Goal: Task Accomplishment & Management: Manage account settings

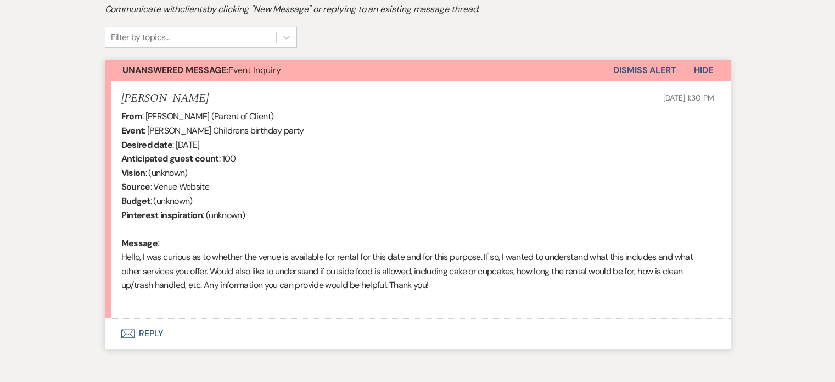
click at [237, 322] on button "Envelope Reply" at bounding box center [418, 333] width 626 height 31
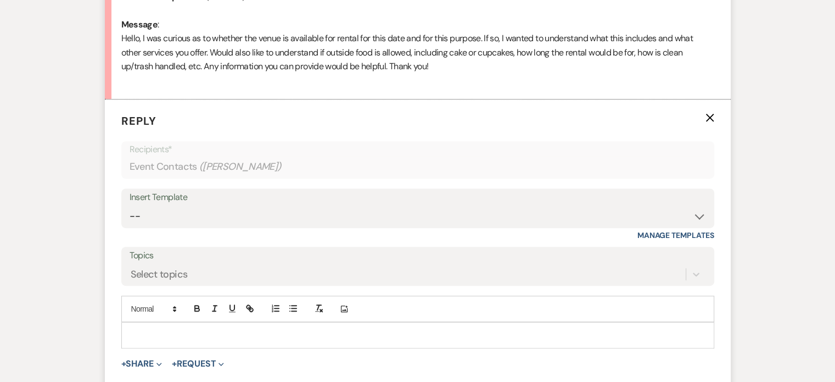
scroll to position [568, 0]
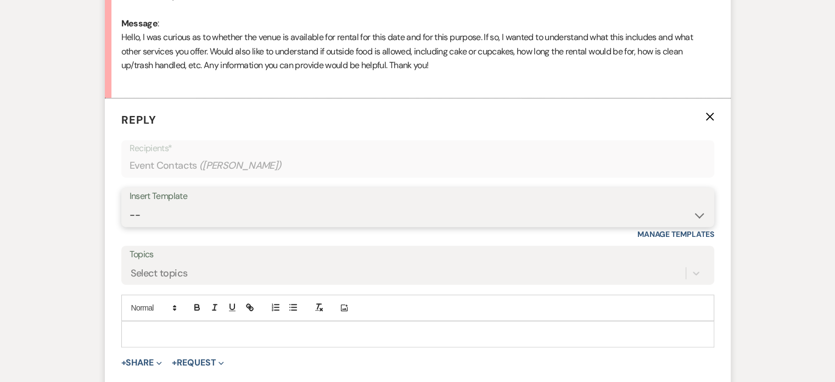
click at [701, 214] on select "-- Wedding Inquiry Response Contract (Pre-Booked Leads) Post Event Thank You 20…" at bounding box center [418, 214] width 577 height 21
select select "3281"
click at [130, 204] on select "-- Wedding Inquiry Response Contract (Pre-Booked Leads) Post Event Thank You 20…" at bounding box center [418, 214] width 577 height 21
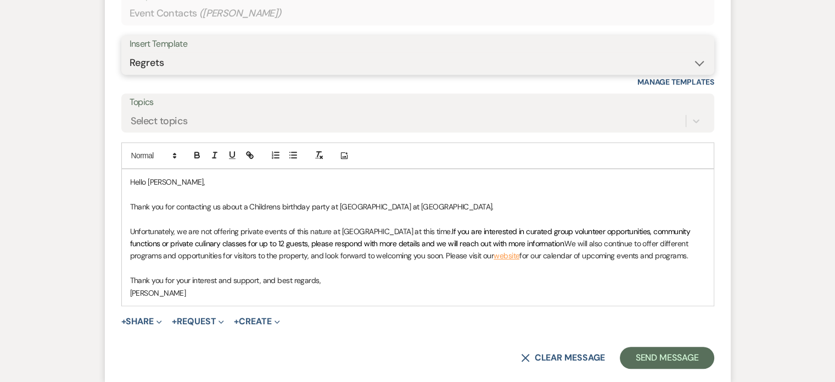
scroll to position [733, 0]
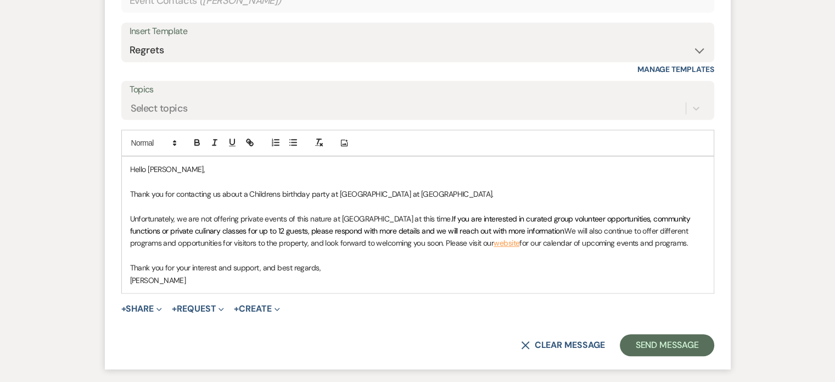
drag, startPoint x: 433, startPoint y: 214, endPoint x: 536, endPoint y: 225, distance: 103.8
click at [536, 225] on p "Unfortunately, we are not offering private events of this nature at [GEOGRAPHIC…" at bounding box center [418, 231] width 576 height 37
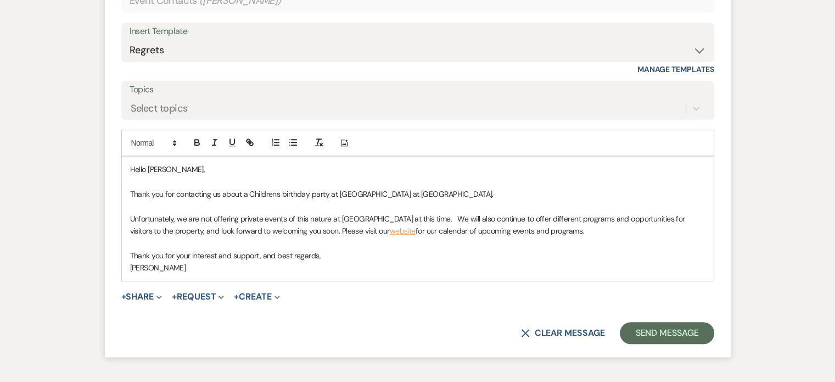
click at [470, 216] on span "Unfortunately, we are not offering private events of this nature at [GEOGRAPHIC…" at bounding box center [408, 225] width 557 height 22
click at [649, 335] on button "Send Message" at bounding box center [667, 333] width 94 height 22
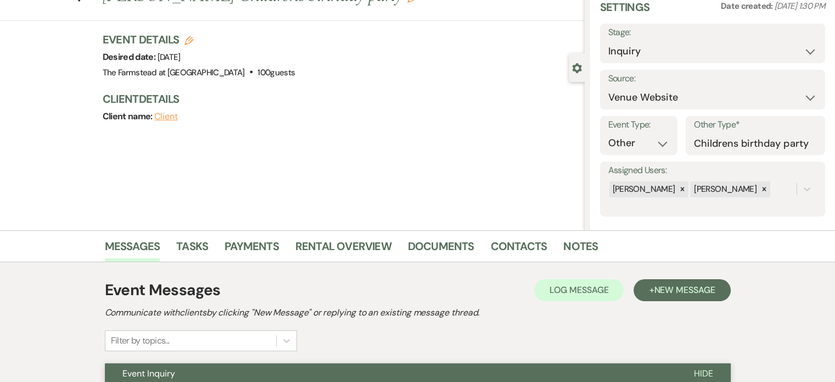
scroll to position [0, 0]
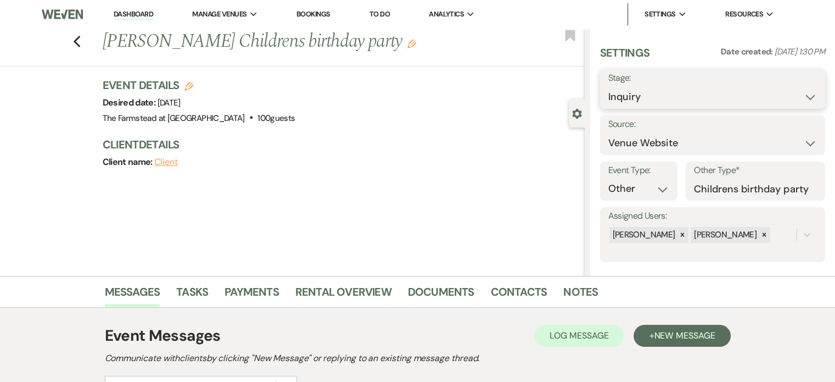
click at [740, 88] on select "Inquiry Follow Up Tour Requested Tour Confirmed Toured Proposal Sent Booked Lost" at bounding box center [713, 96] width 209 height 21
select select "8"
click at [609, 86] on select "Inquiry Follow Up Tour Requested Tour Confirmed Toured Proposal Sent Booked Lost" at bounding box center [713, 96] width 209 height 21
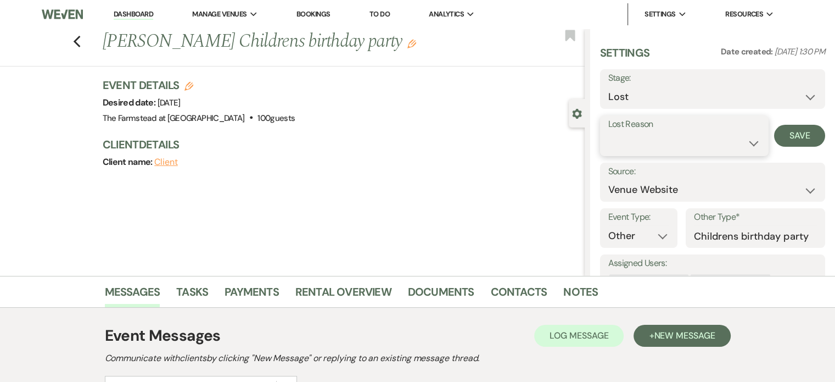
click at [745, 143] on select "Booked Elsewhere Budget Date Unavailable No Response Not a Good Match Capacity …" at bounding box center [685, 142] width 152 height 21
select select "10"
click at [609, 132] on select "Booked Elsewhere Budget Date Unavailable No Response Not a Good Match Capacity …" at bounding box center [685, 142] width 152 height 21
click at [784, 133] on button "Save" at bounding box center [799, 136] width 51 height 22
click at [123, 10] on link "Dashboard" at bounding box center [134, 14] width 40 height 10
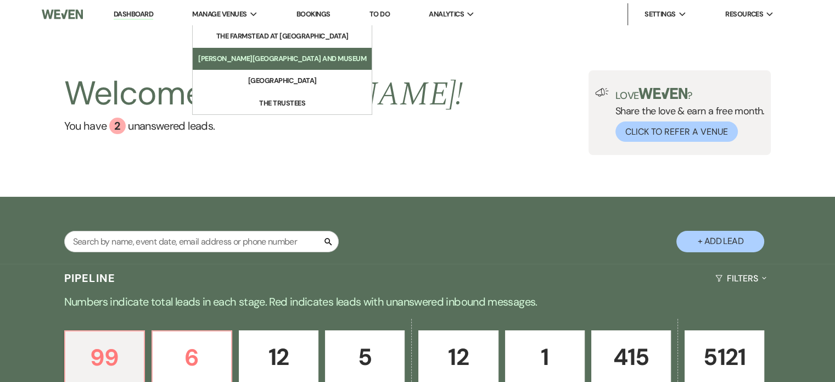
click at [248, 56] on li "[PERSON_NAME][GEOGRAPHIC_DATA] and Museum" at bounding box center [282, 58] width 168 height 11
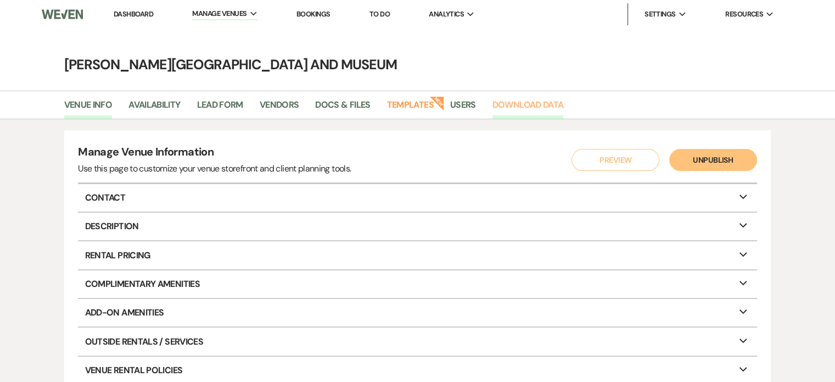
click at [510, 103] on link "Download Data" at bounding box center [528, 108] width 71 height 21
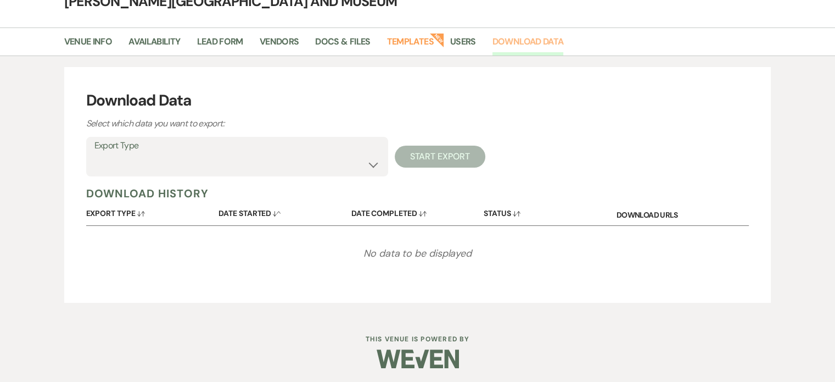
scroll to position [65, 0]
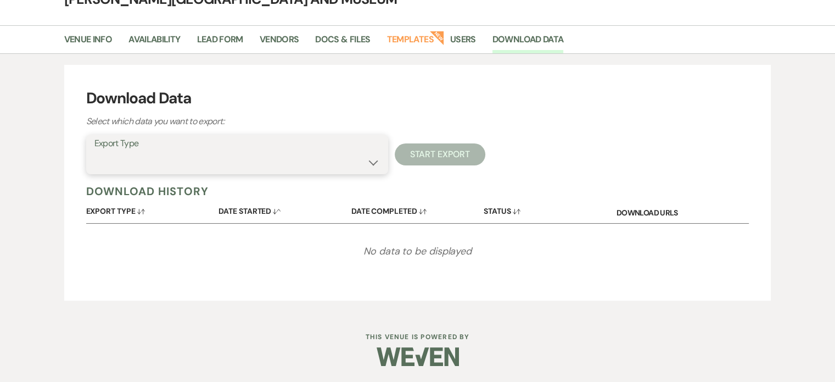
click at [361, 169] on select "Availability Calendar Information Category Templates Contacts Information Event…" at bounding box center [237, 162] width 286 height 21
select select "leadFilesZip"
click at [94, 152] on select "Availability Calendar Information Category Templates Contacts Information Event…" at bounding box center [237, 162] width 286 height 21
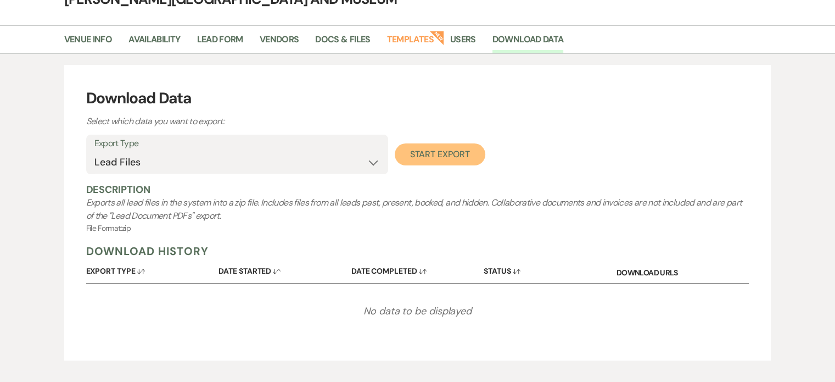
click at [443, 156] on button "Start Export" at bounding box center [440, 154] width 91 height 22
select select
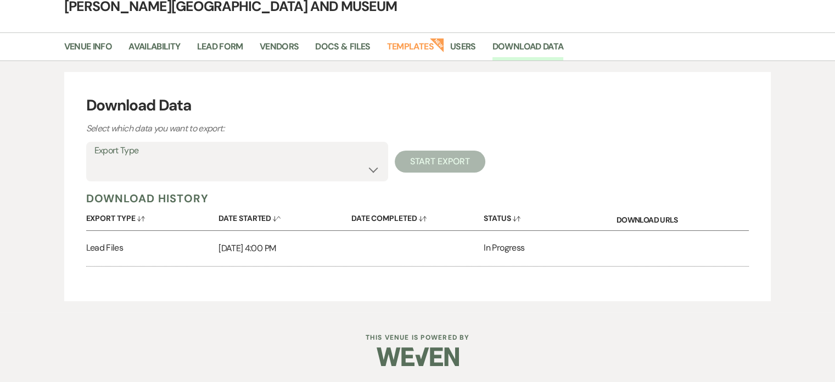
click at [254, 331] on div at bounding box center [418, 357] width 562 height 52
